Goal: Task Accomplishment & Management: Manage account settings

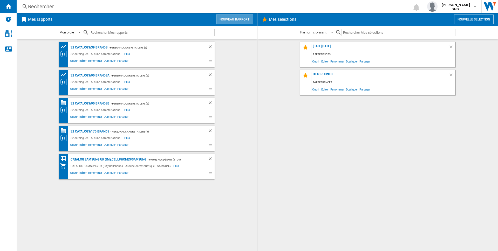
click at [245, 19] on button "Nouveau rapport" at bounding box center [234, 20] width 37 height 10
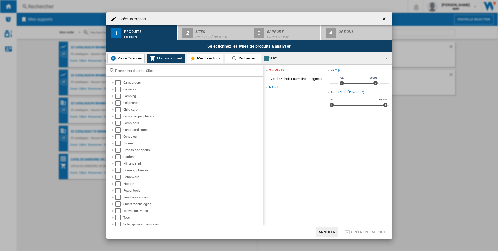
click at [385, 17] on ng-md-icon "getI18NText('BUTTONS.CLOSE_DIALOG')" at bounding box center [385, 19] width 6 height 6
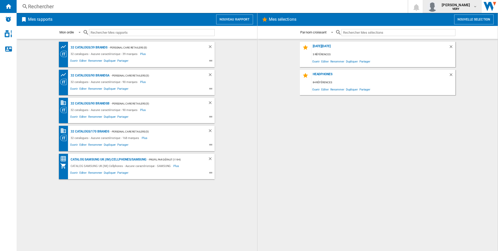
click at [465, 6] on div "[PERSON_NAME] VERY" at bounding box center [456, 6] width 33 height 8
click at [452, 44] on button "Se déconnecter" at bounding box center [453, 45] width 50 height 10
click at [464, 13] on button "[PERSON_NAME] VERY" at bounding box center [452, 6] width 58 height 13
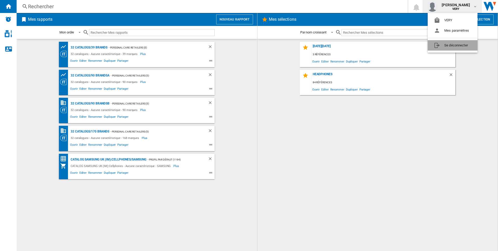
click at [440, 44] on button "Se déconnecter" at bounding box center [453, 45] width 50 height 10
